Goal: Check status: Check status

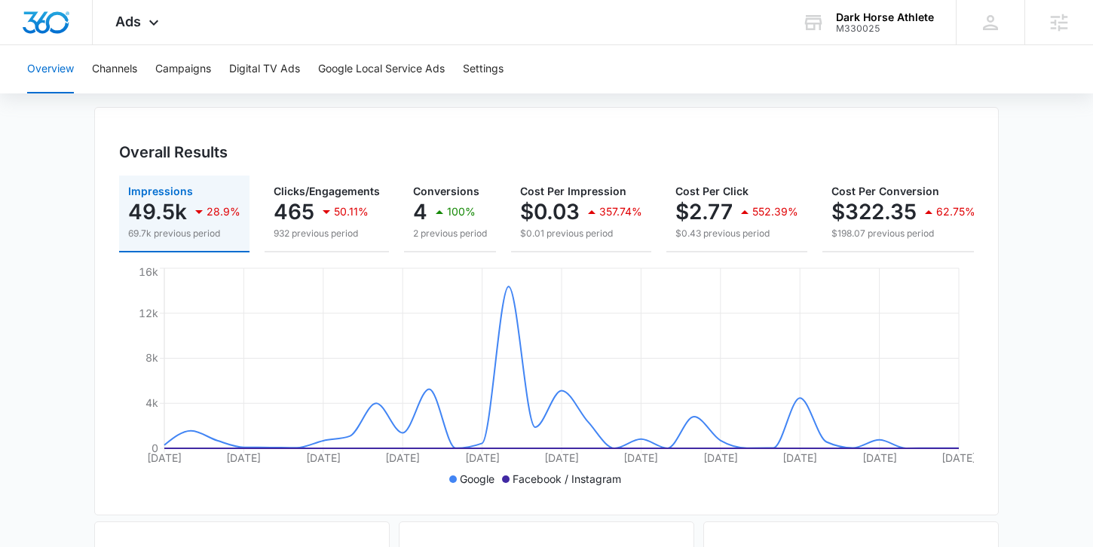
scroll to position [124, 0]
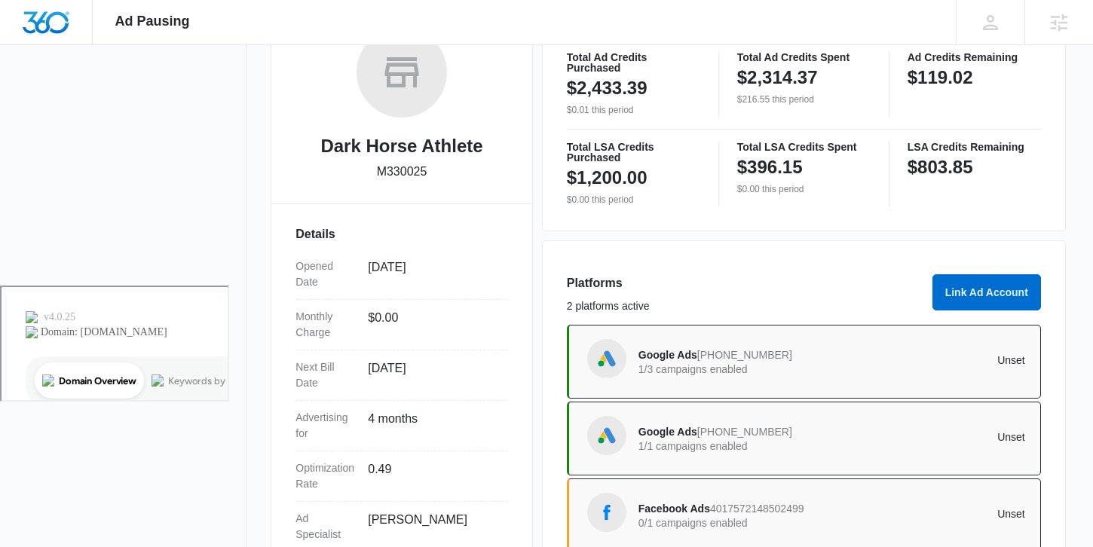
scroll to position [257, 0]
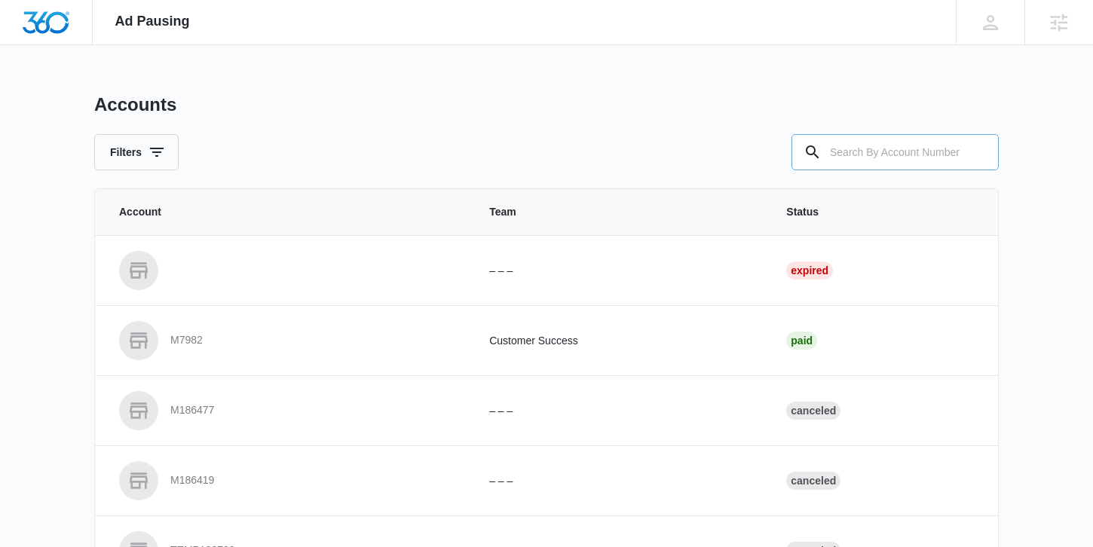
click at [866, 146] on input "text" at bounding box center [895, 152] width 207 height 36
paste input "M330025"
type input "M330025"
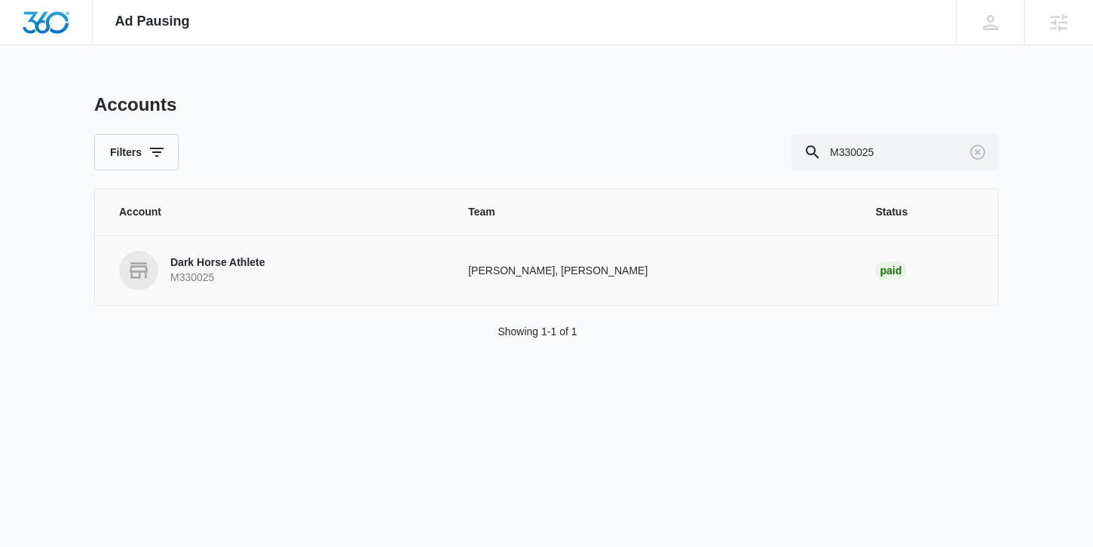
click at [231, 262] on p "Dark Horse Athlete" at bounding box center [217, 263] width 95 height 15
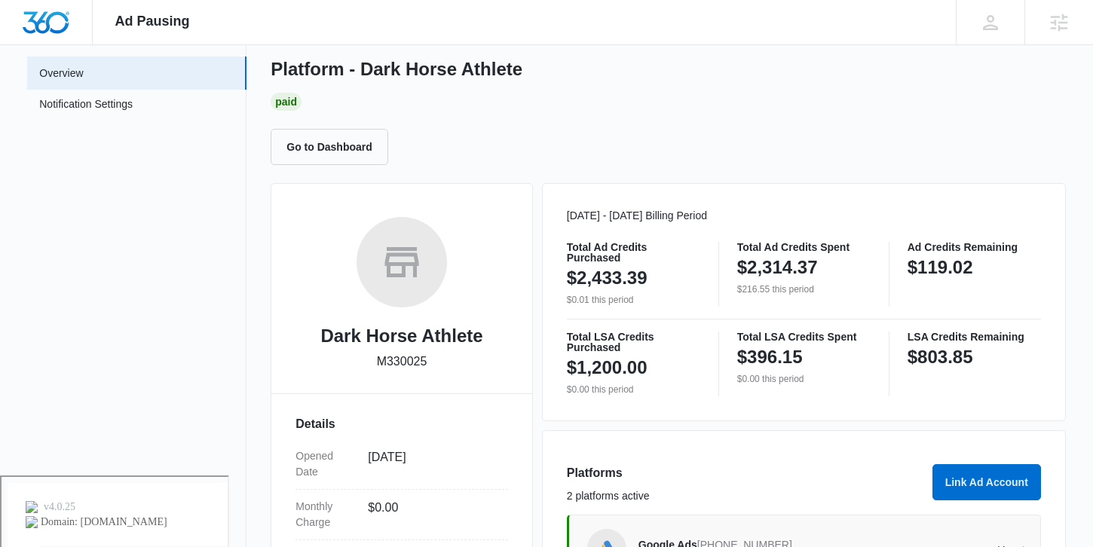
scroll to position [121, 0]
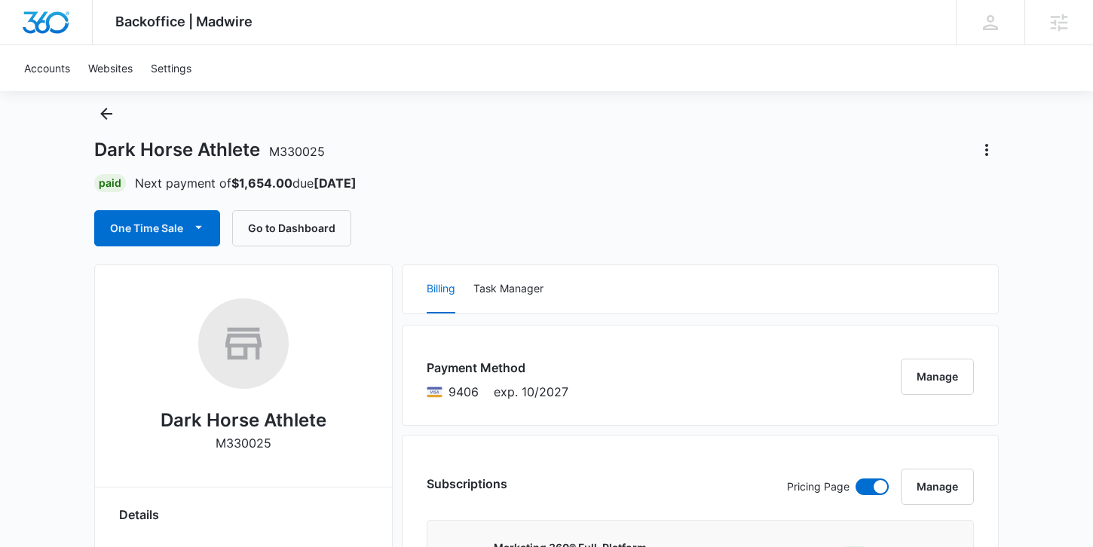
scroll to position [43, 0]
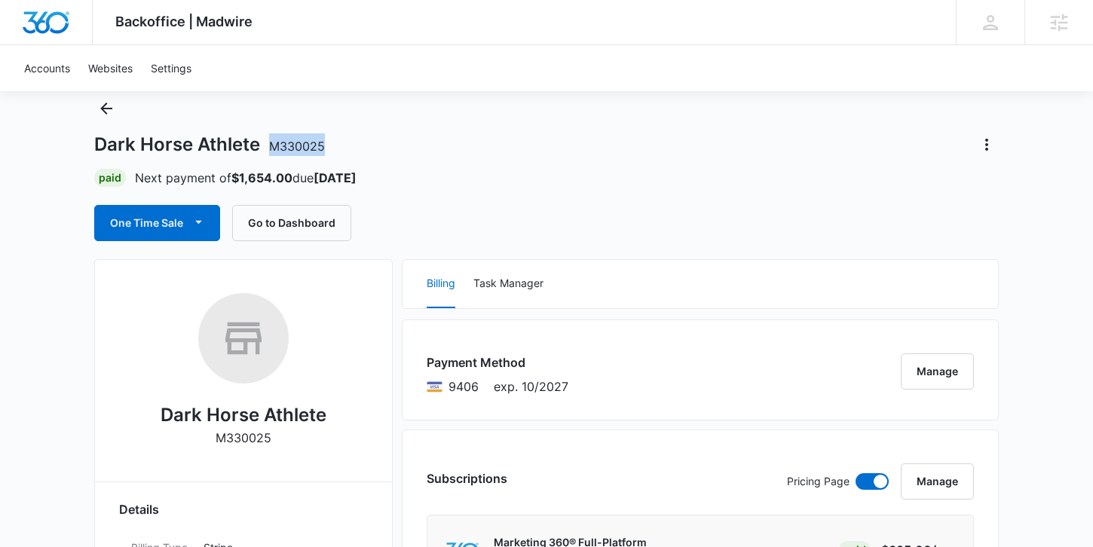
drag, startPoint x: 329, startPoint y: 146, endPoint x: 270, endPoint y: 141, distance: 59.0
click at [270, 141] on div "Dark Horse Athlete M330025" at bounding box center [546, 145] width 905 height 24
copy span "M330025"
